Goal: Task Accomplishment & Management: Complete application form

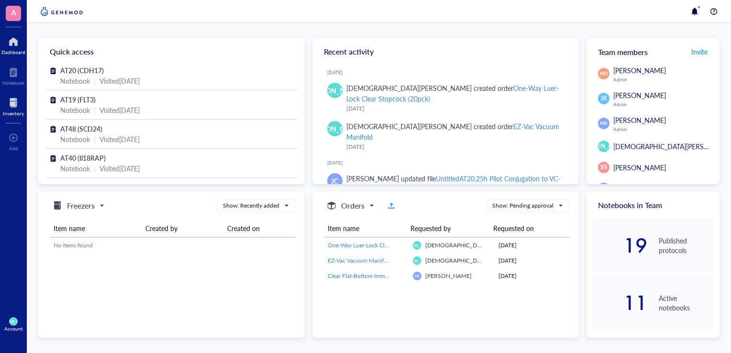
click at [14, 116] on div "Inventory" at bounding box center [13, 114] width 21 height 6
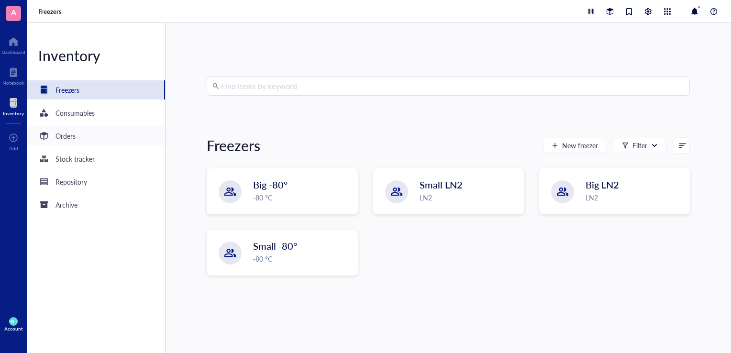
click at [105, 129] on div "Orders" at bounding box center [96, 135] width 138 height 19
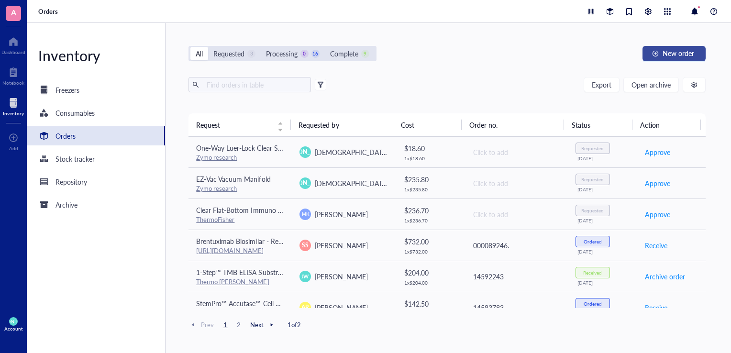
click at [691, 49] on span "New order" at bounding box center [679, 53] width 32 height 8
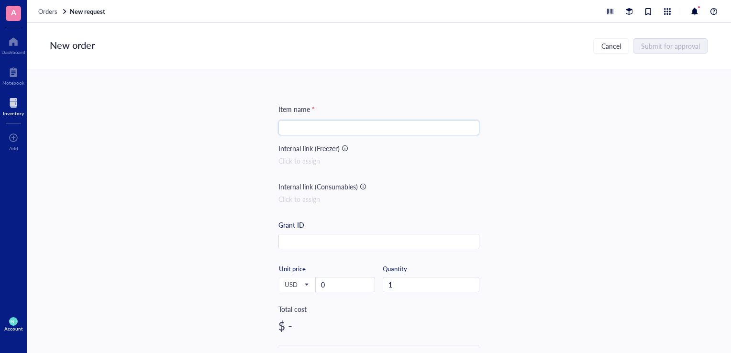
click at [381, 128] on input "search" at bounding box center [378, 128] width 189 height 14
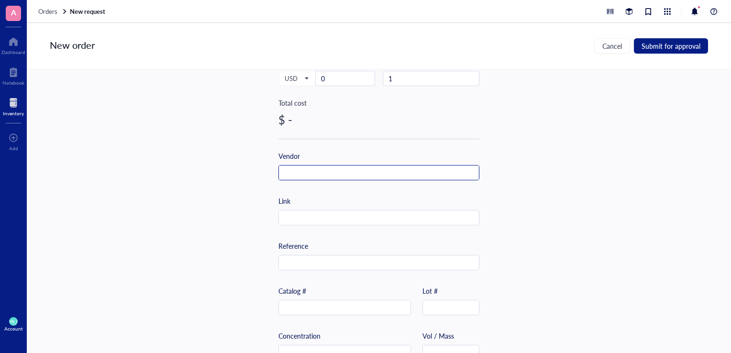
scroll to position [210, 0]
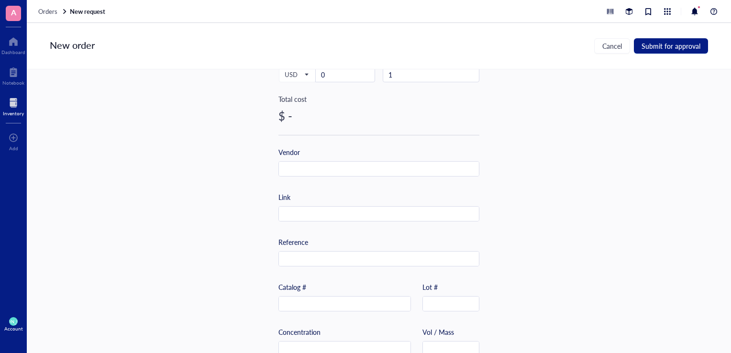
type input "Neoprene stopper"
click at [321, 309] on input "text" at bounding box center [345, 304] width 132 height 15
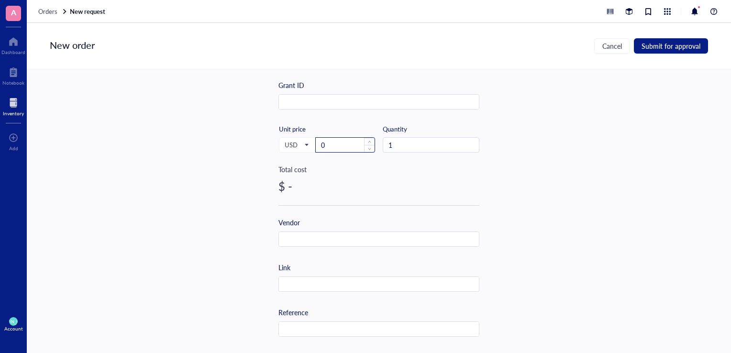
type input "S7002"
click at [343, 144] on input "0" at bounding box center [345, 145] width 59 height 14
type input "12.9"
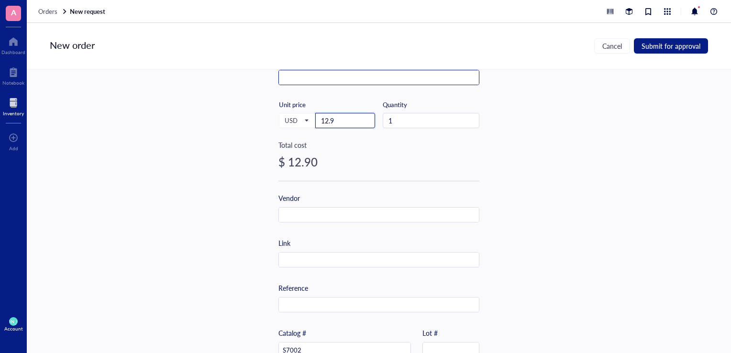
scroll to position [217, 0]
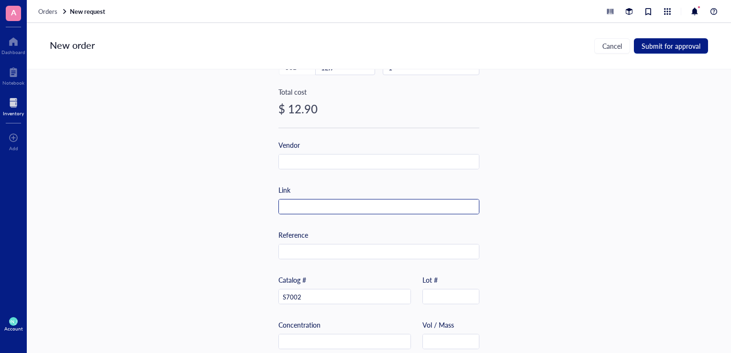
click at [327, 200] on input "text" at bounding box center [379, 207] width 200 height 15
paste input "[URL][DOMAIN_NAME]"
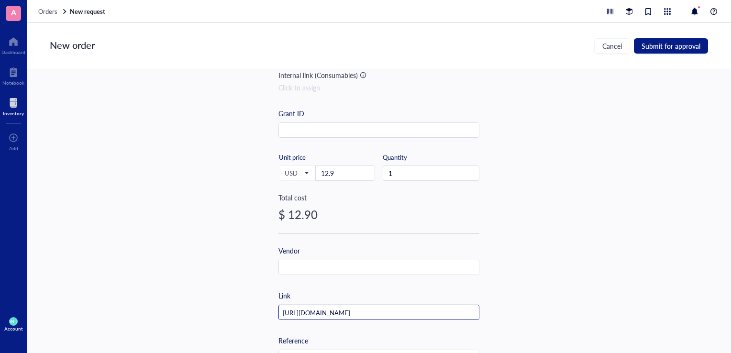
scroll to position [0, 0]
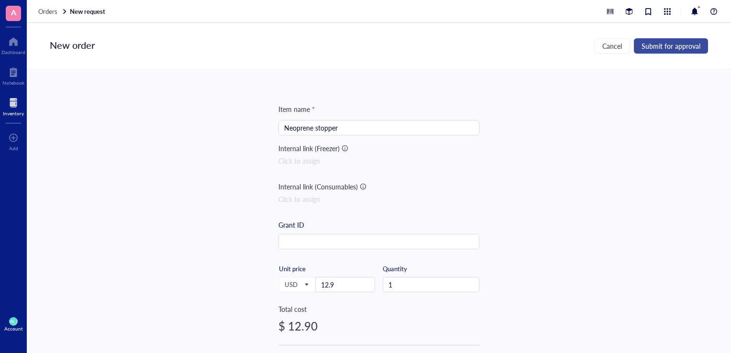
type input "[URL][DOMAIN_NAME]"
click at [679, 45] on span "Submit for approval" at bounding box center [671, 46] width 59 height 8
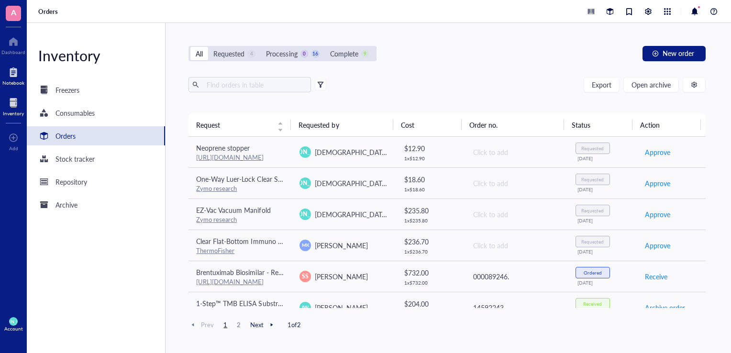
click at [11, 81] on div "Notebook" at bounding box center [13, 83] width 22 height 6
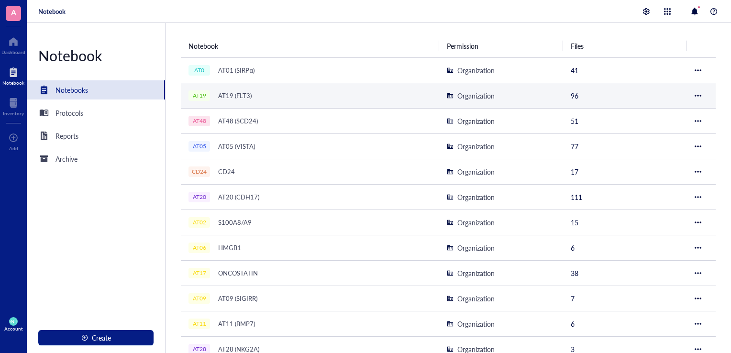
scroll to position [88, 0]
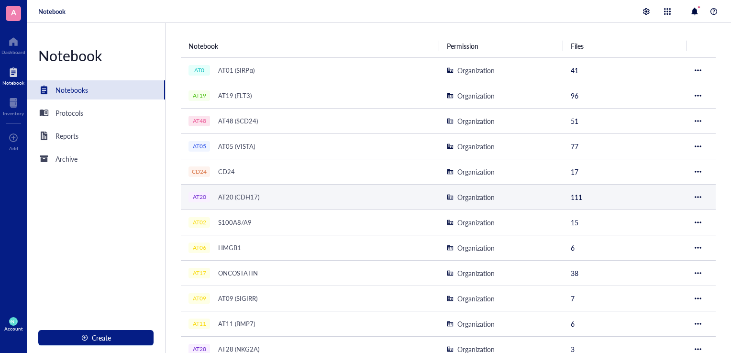
click at [249, 193] on div "AT20 (CDH17)" at bounding box center [239, 196] width 50 height 13
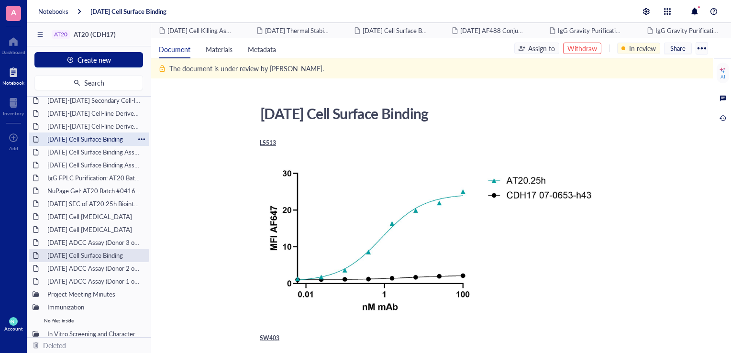
scroll to position [98, 0]
click at [98, 267] on div "[DATE] ADCC Assay (Donor 2 out of 3)" at bounding box center [88, 267] width 91 height 13
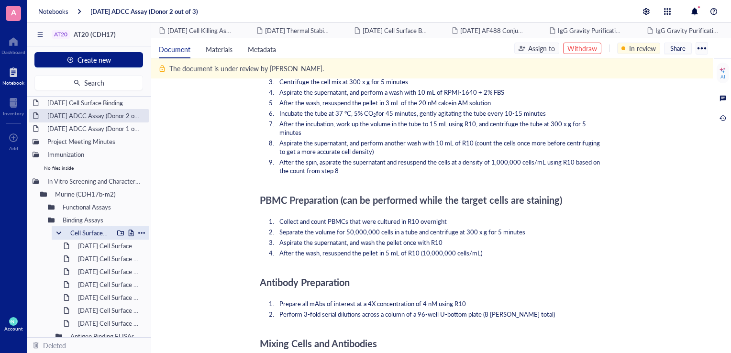
scroll to position [250, 0]
click at [88, 204] on div "Functional Assays" at bounding box center [85, 206] width 55 height 13
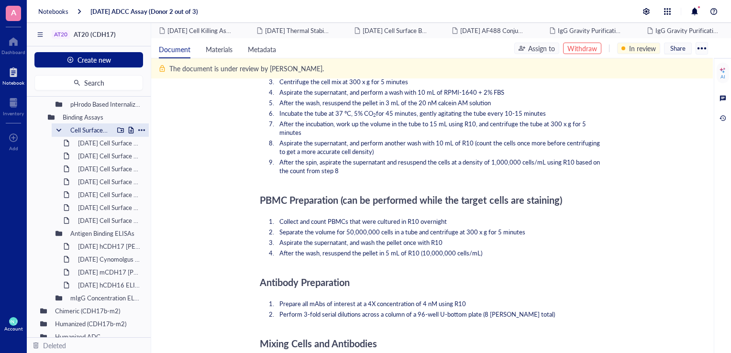
scroll to position [398, 0]
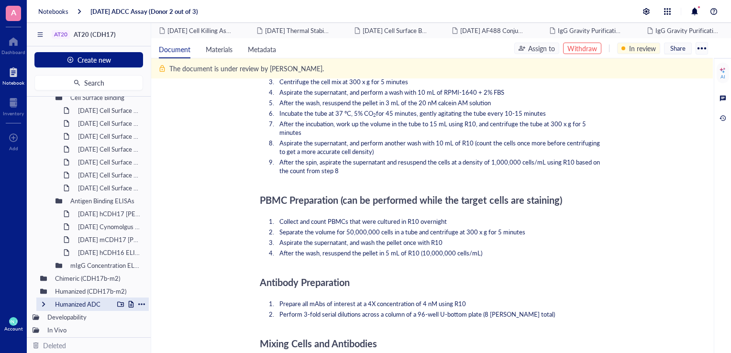
click at [91, 298] on div "Humanized ADC" at bounding box center [82, 304] width 63 height 13
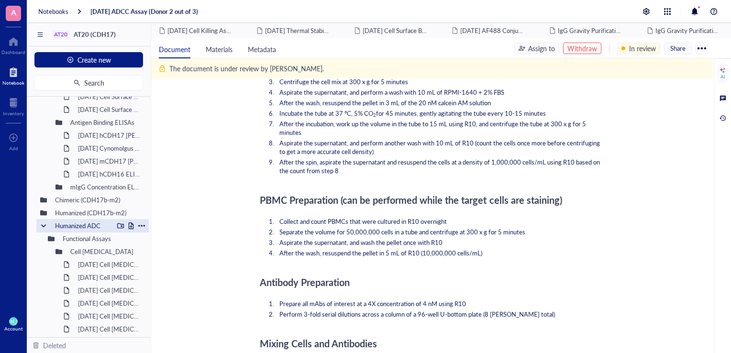
scroll to position [477, 0]
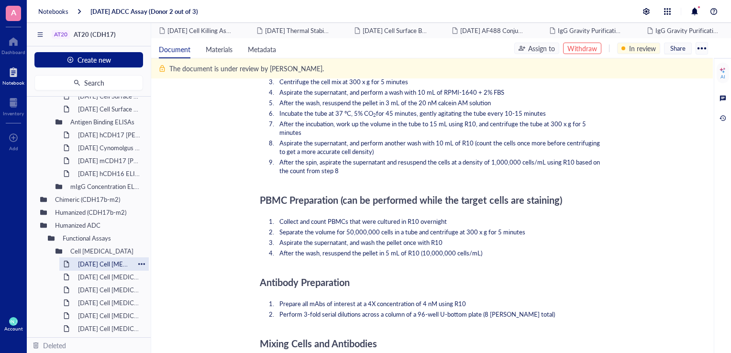
click at [95, 261] on div "[DATE] Cell [MEDICAL_DATA]" at bounding box center [104, 263] width 61 height 13
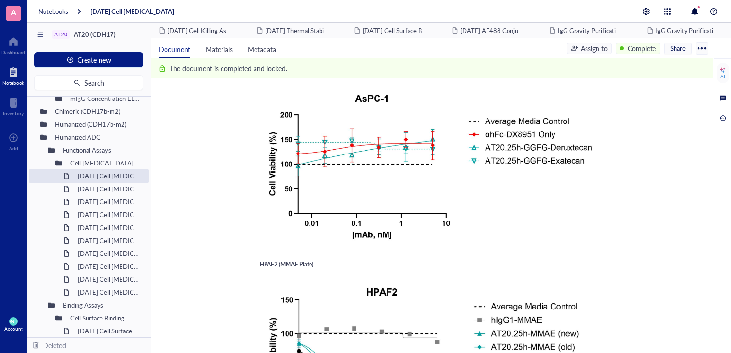
scroll to position [260, 0]
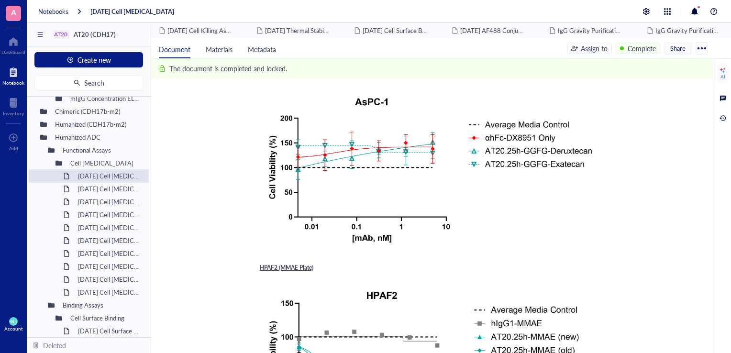
click at [377, 240] on img at bounding box center [430, 170] width 341 height 162
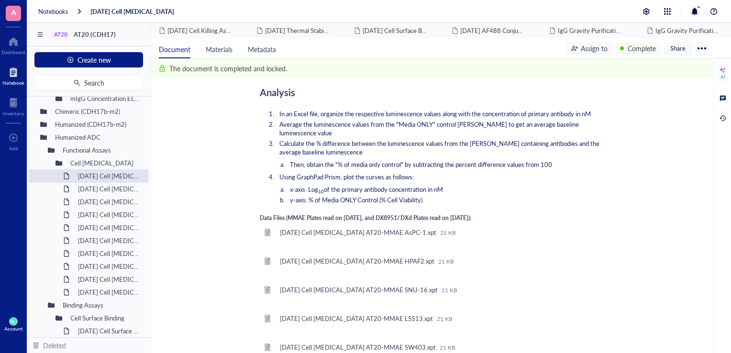
scroll to position [2517, 0]
click at [360, 228] on div "[DATE] Cell [MEDICAL_DATA] AT20-MMAE AsPC-1.xpt" at bounding box center [358, 232] width 156 height 9
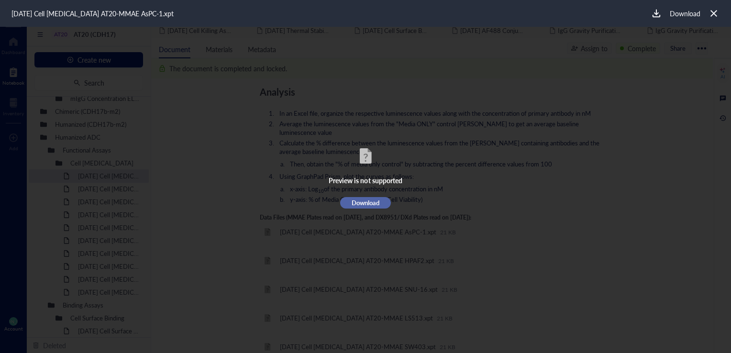
click at [369, 204] on span "Download" at bounding box center [366, 203] width 28 height 9
click at [509, 133] on div "Preview is not supported Download" at bounding box center [365, 177] width 731 height 300
click at [719, 11] on div at bounding box center [714, 13] width 14 height 14
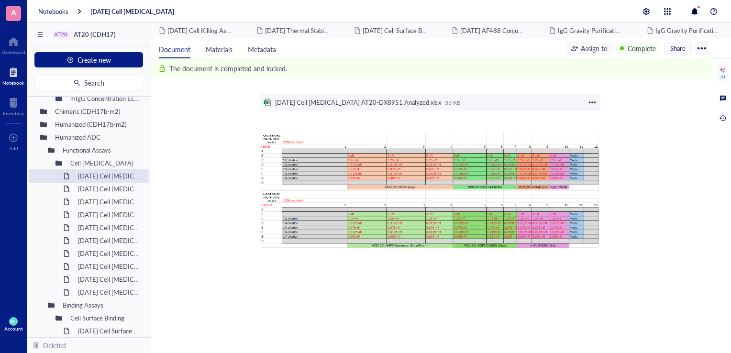
scroll to position [3250, 0]
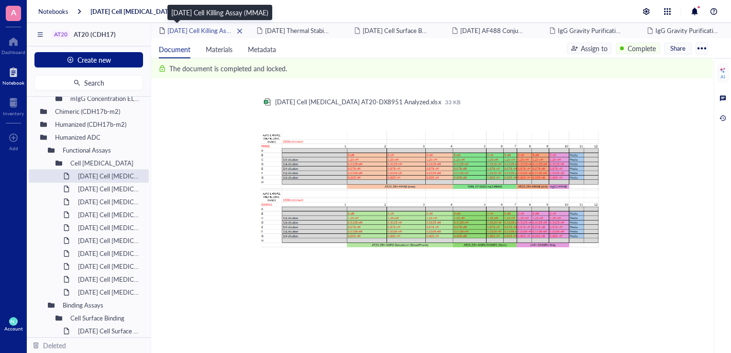
click at [216, 33] on span "[DATE] Cell Killing Assay (MMAE)" at bounding box center [213, 30] width 92 height 9
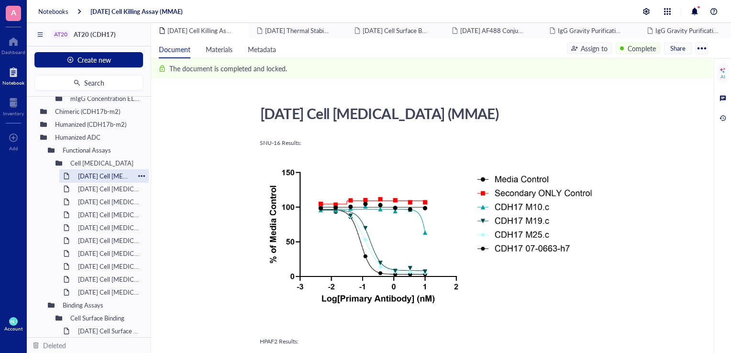
click at [98, 176] on div "[DATE] Cell [MEDICAL_DATA]" at bounding box center [104, 175] width 61 height 13
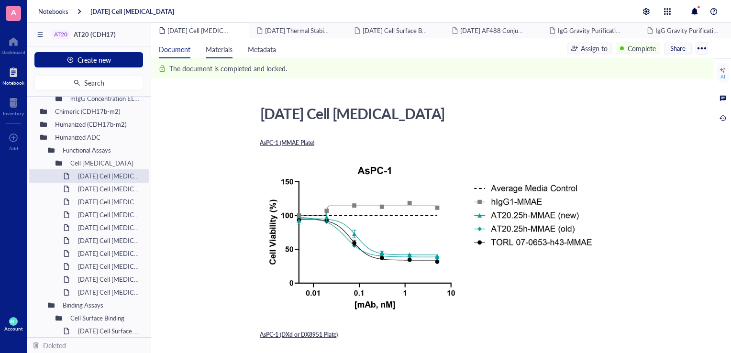
click at [219, 48] on span "Materials" at bounding box center [219, 49] width 27 height 10
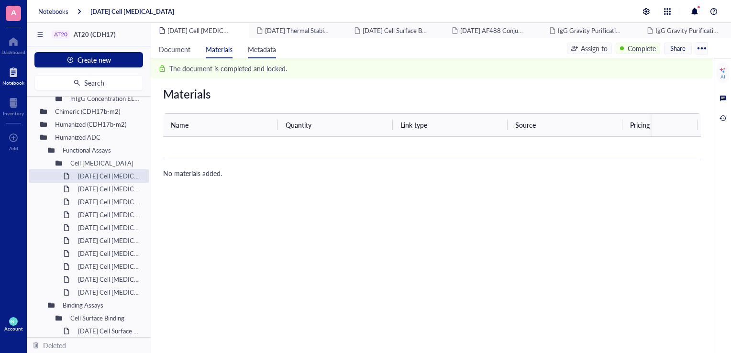
click at [264, 55] on li "Metadata" at bounding box center [262, 48] width 44 height 20
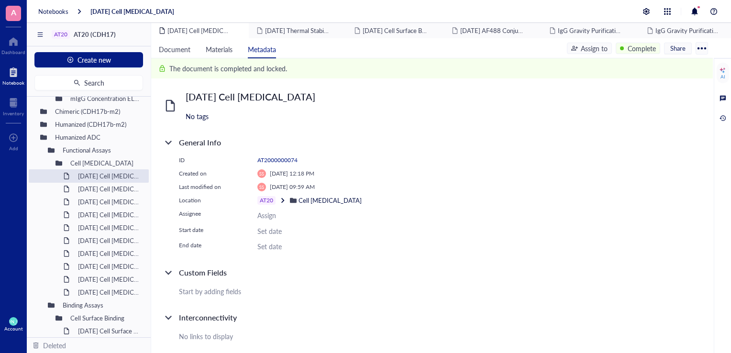
scroll to position [71, 0]
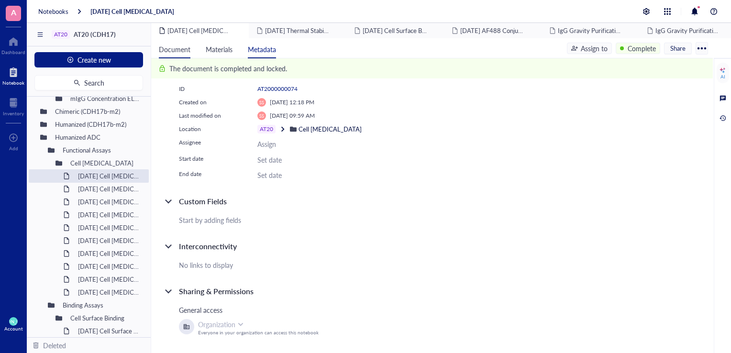
click at [170, 45] on span "Document" at bounding box center [175, 49] width 32 height 10
